Goal: Transaction & Acquisition: Purchase product/service

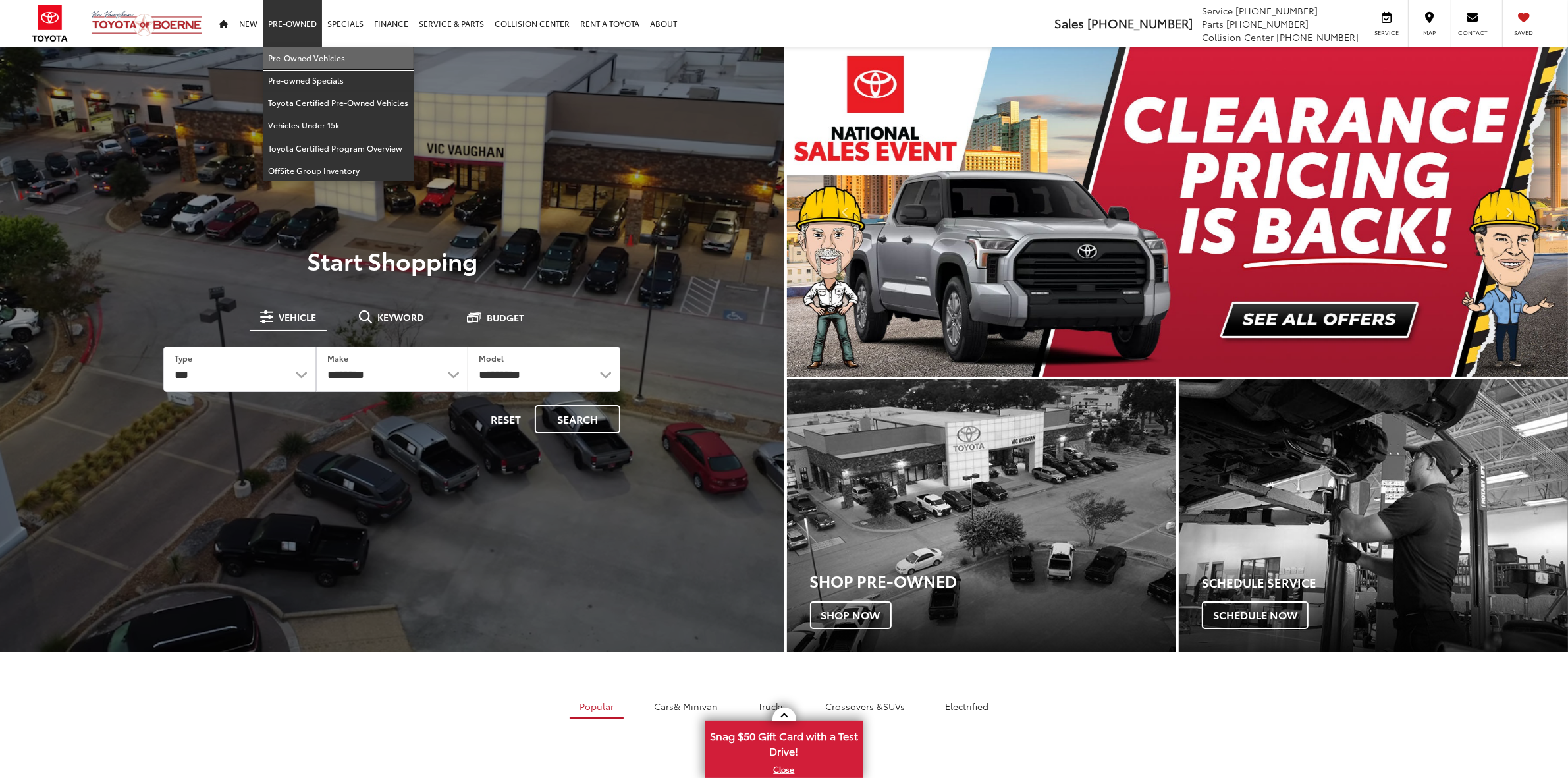
click at [301, 57] on link "Pre-Owned Vehicles" at bounding box center [338, 58] width 151 height 23
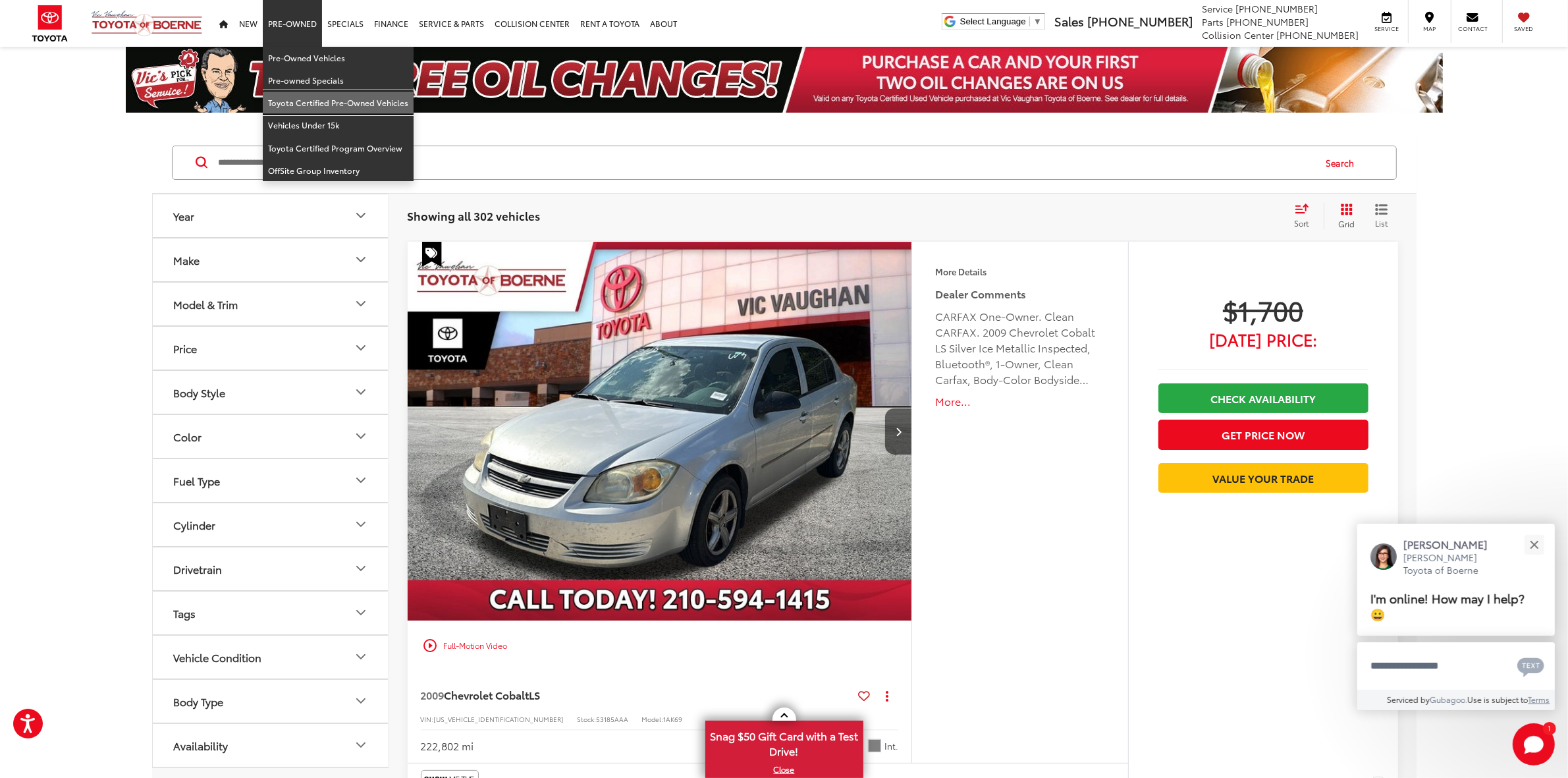
click at [310, 106] on link "Toyota Certified Pre-Owned Vehicles" at bounding box center [338, 102] width 151 height 23
